Goal: Navigation & Orientation: Find specific page/section

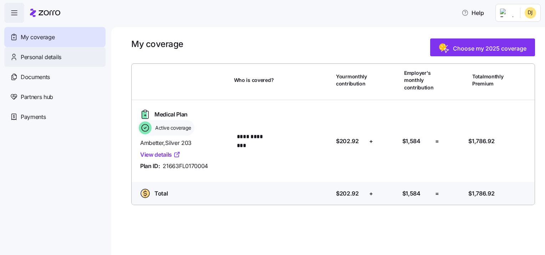
click at [40, 57] on span "Personal details" at bounding box center [41, 57] width 41 height 9
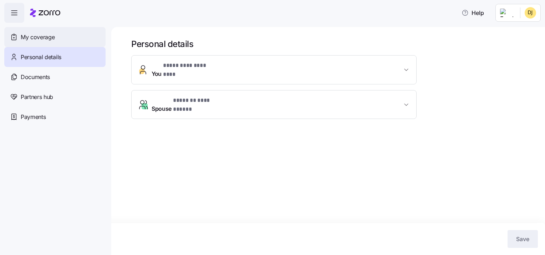
click at [37, 36] on span "My coverage" at bounding box center [38, 37] width 34 height 9
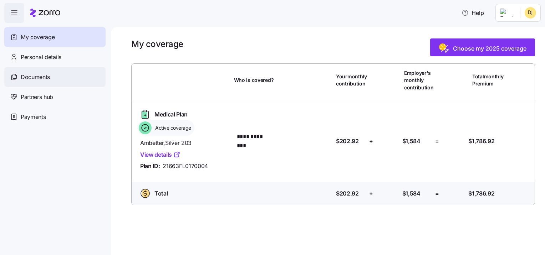
click at [33, 75] on span "Documents" at bounding box center [35, 77] width 29 height 9
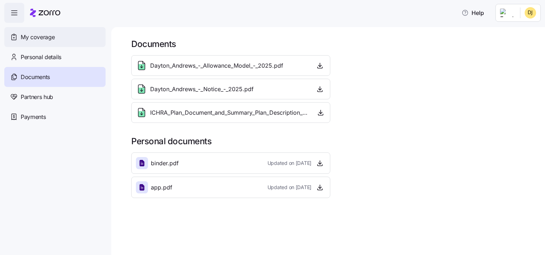
click at [34, 39] on span "My coverage" at bounding box center [38, 37] width 34 height 9
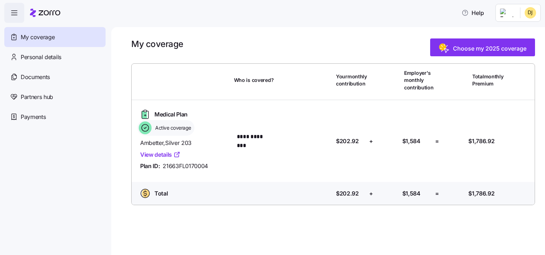
click at [16, 10] on icon "button" at bounding box center [14, 13] width 9 height 9
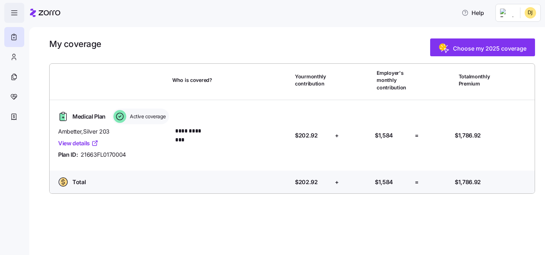
click at [15, 15] on icon "button" at bounding box center [14, 13] width 9 height 9
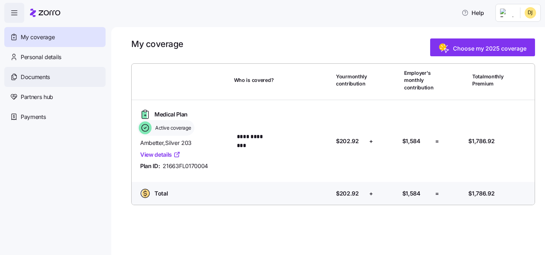
click at [43, 77] on span "Documents" at bounding box center [35, 77] width 29 height 9
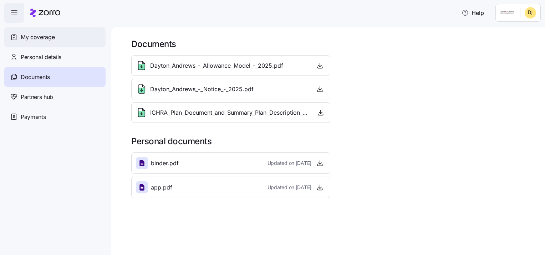
click at [35, 36] on span "My coverage" at bounding box center [38, 37] width 34 height 9
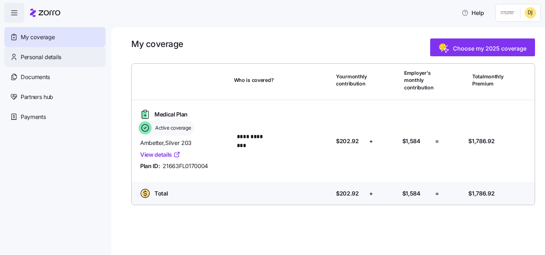
click at [29, 56] on span "Personal details" at bounding box center [41, 57] width 41 height 9
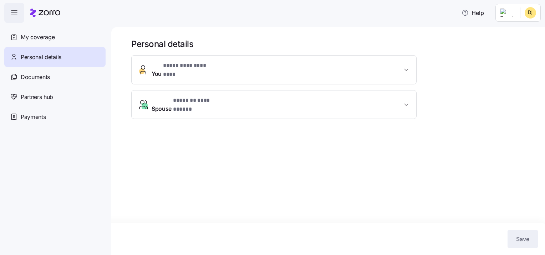
click at [532, 9] on html "**********" at bounding box center [272, 125] width 545 height 251
click at [517, 41] on div "Log out" at bounding box center [512, 44] width 28 height 8
click at [517, 41] on h1 "Personal details" at bounding box center [332, 43] width 403 height 11
